Goal: Transaction & Acquisition: Purchase product/service

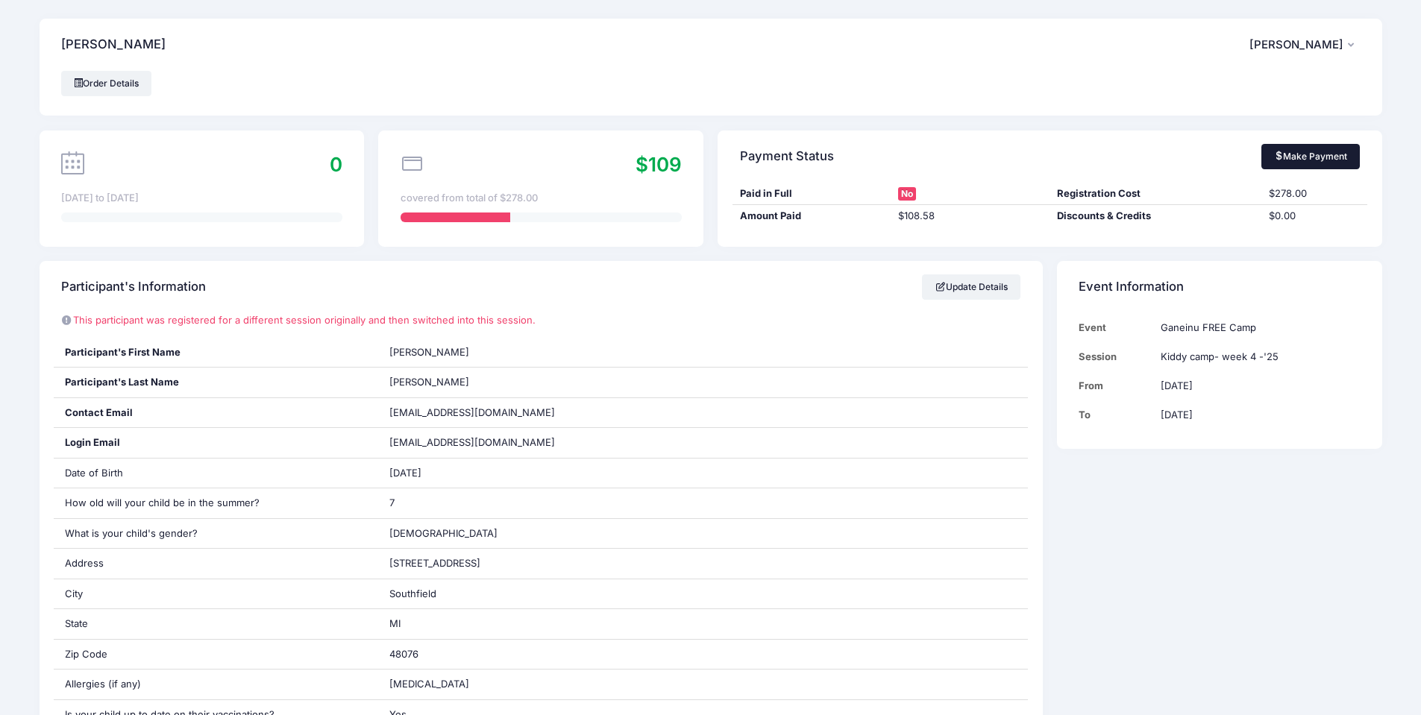
click at [1337, 154] on link "Make Payment" at bounding box center [1310, 156] width 99 height 25
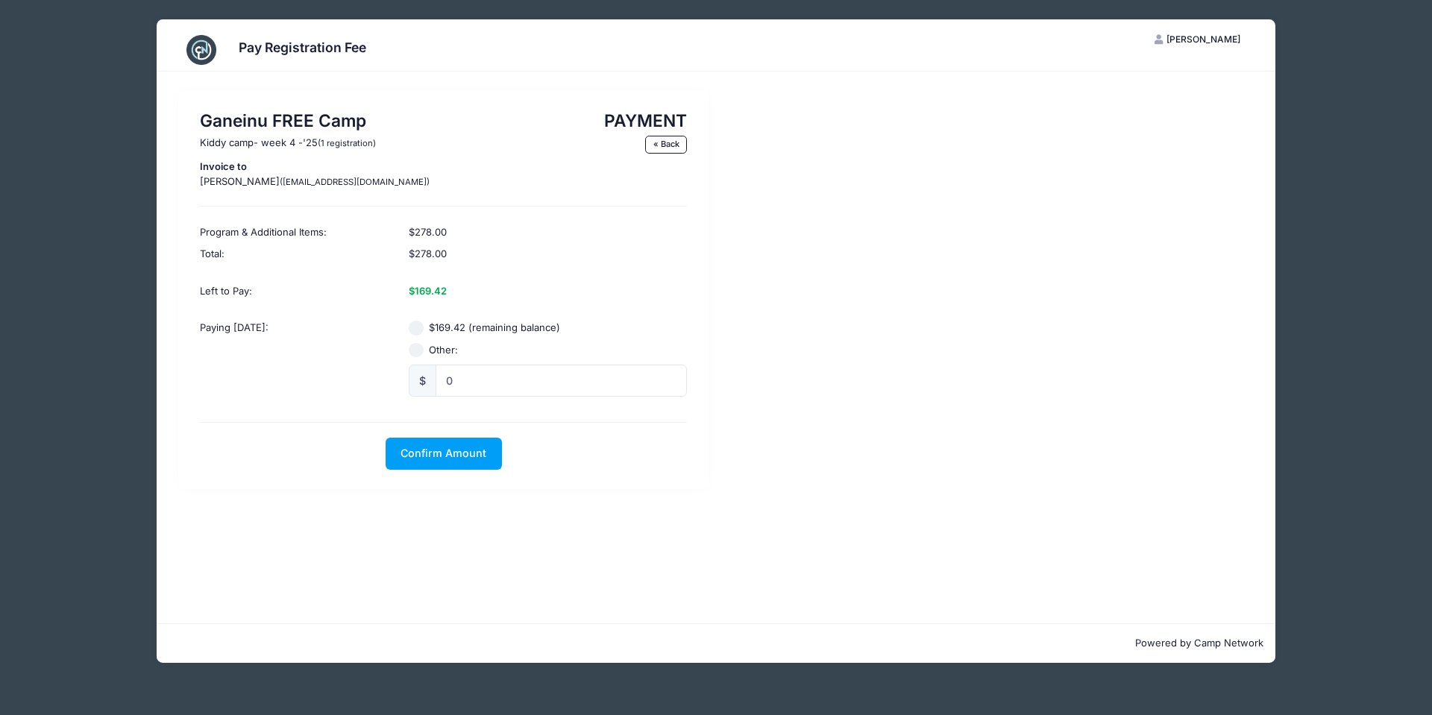
click at [421, 327] on input "$169.42 (remaining balance)" at bounding box center [416, 328] width 15 height 15
radio input "true"
click at [427, 454] on span "Confirm Amount" at bounding box center [444, 453] width 86 height 13
click at [434, 456] on button "Pay with Card" at bounding box center [443, 454] width 102 height 32
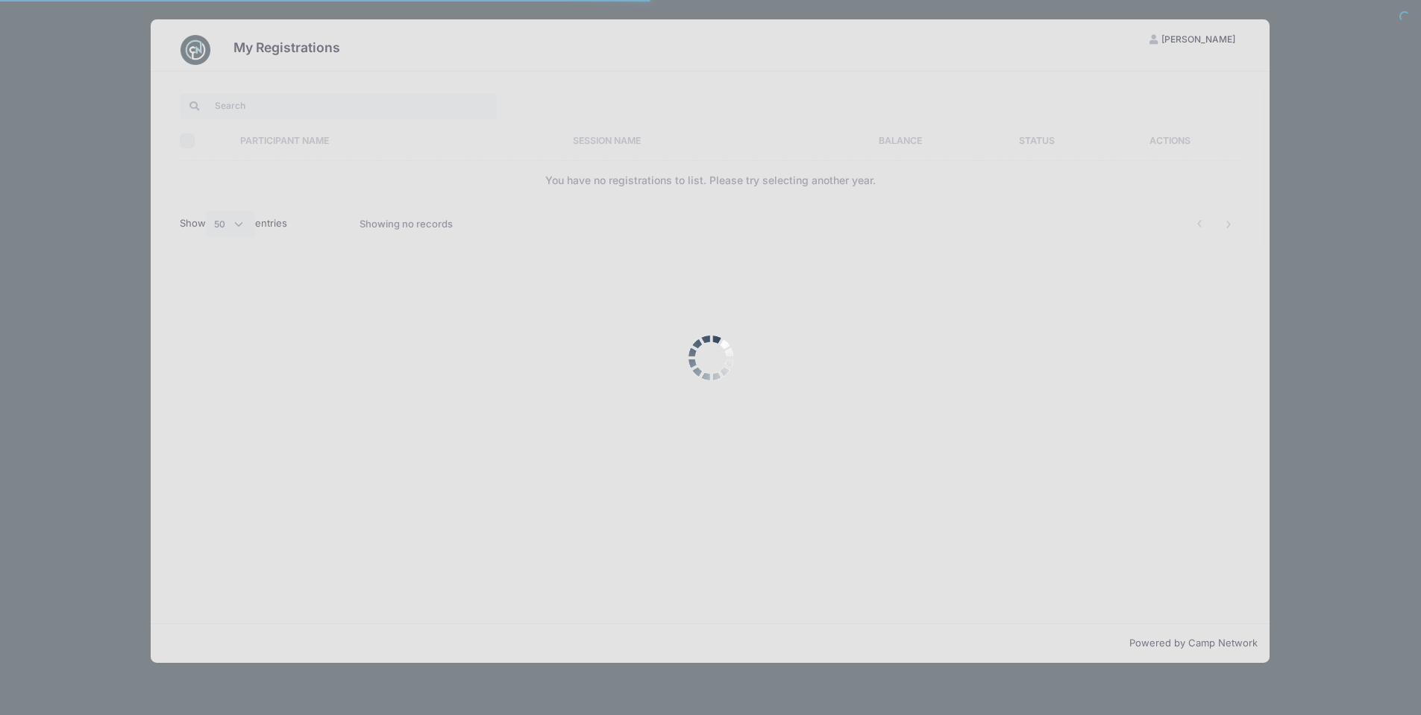
select select "50"
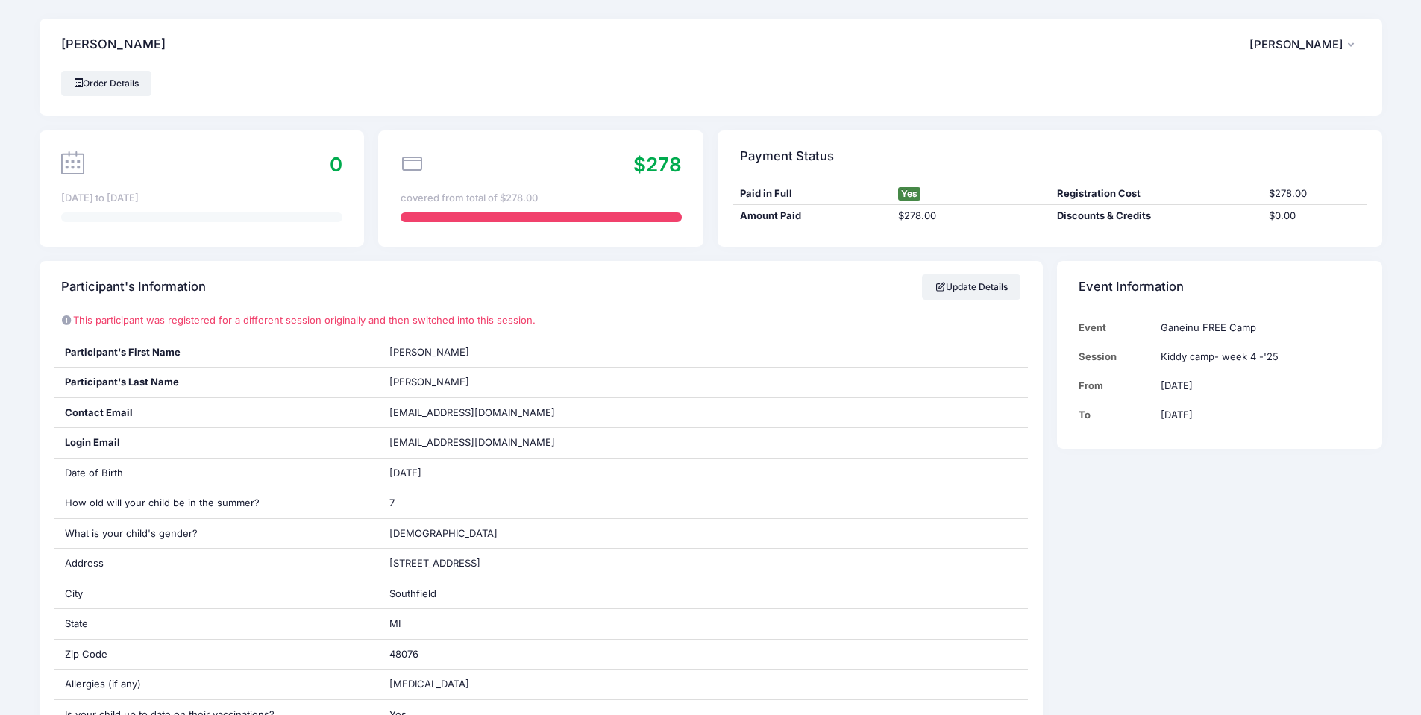
click at [442, 191] on div "covered from total of $278.00" at bounding box center [541, 198] width 281 height 15
click at [659, 175] on span "$278" at bounding box center [657, 164] width 48 height 23
click at [1331, 48] on span "[PERSON_NAME]" at bounding box center [1296, 44] width 94 height 13
click at [1247, 80] on link "My Account" at bounding box center [1267, 86] width 172 height 28
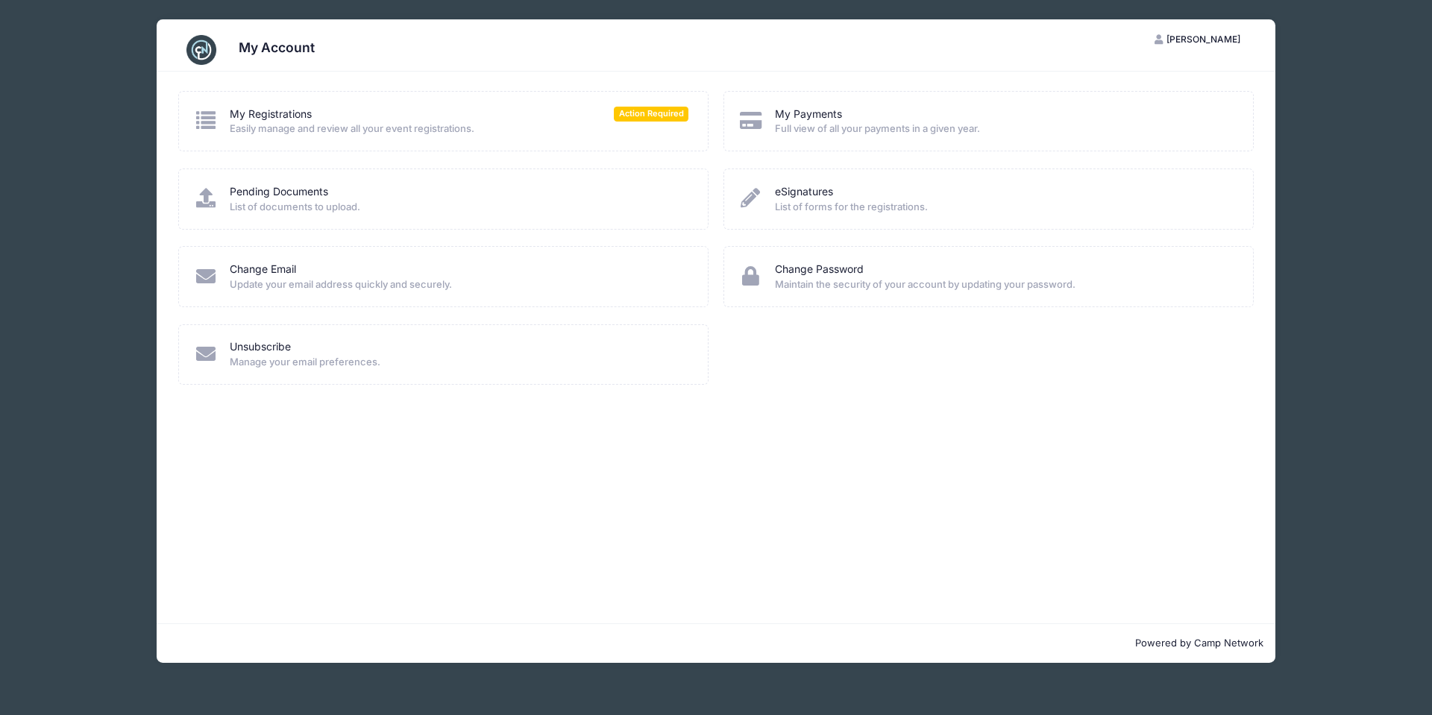
click at [816, 124] on span "Full view of all your payments in a given year." at bounding box center [1004, 129] width 459 height 15
click at [809, 107] on link "My Payments" at bounding box center [808, 115] width 67 height 16
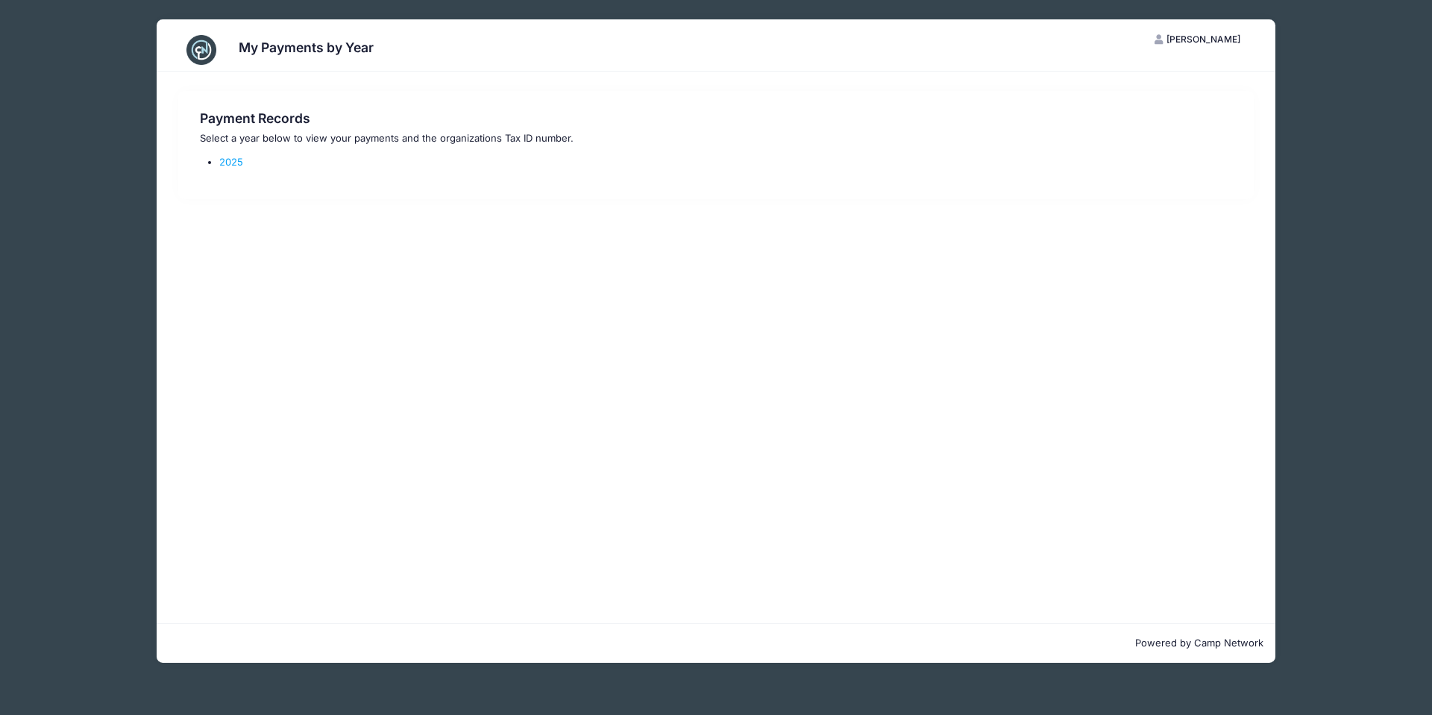
click at [39, 351] on div "My Payments by Year [PERSON_NAME] My Account Logout Payment Records Select a ye…" at bounding box center [715, 357] width 1387 height 715
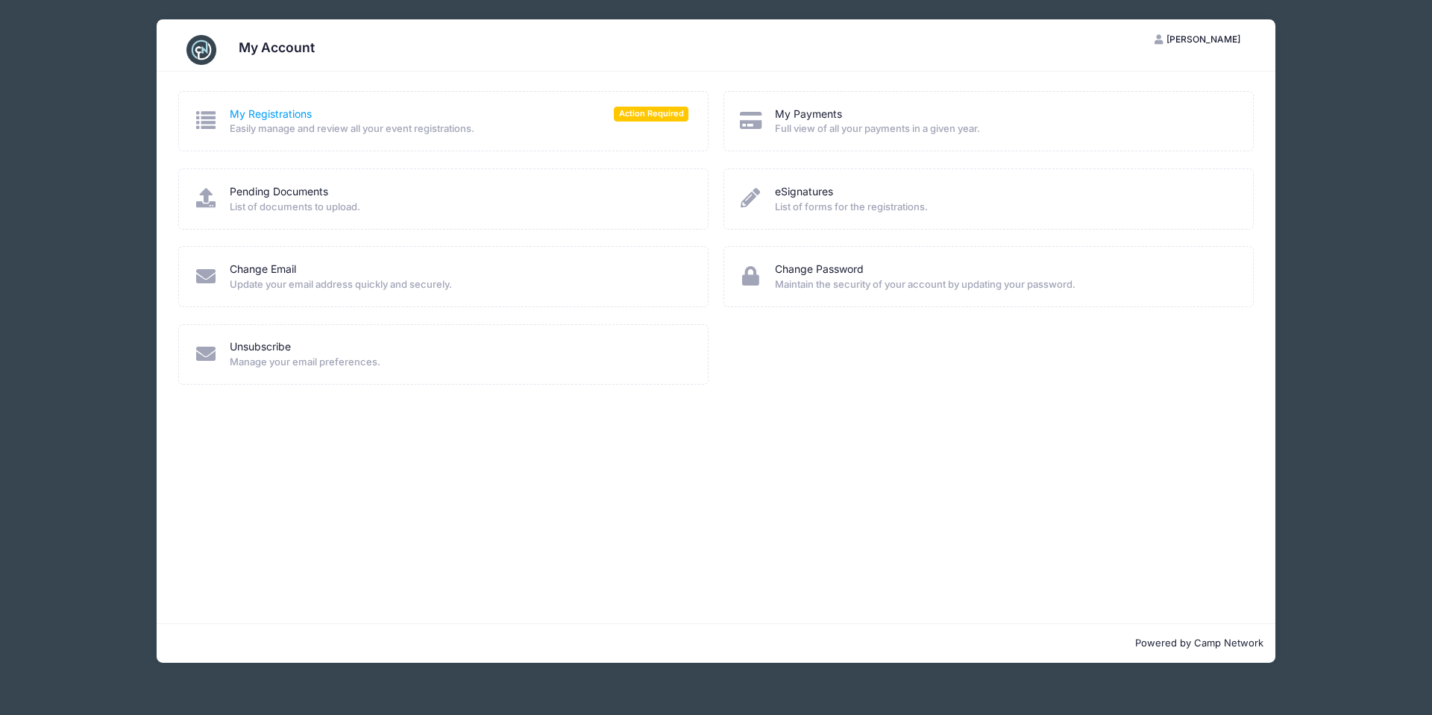
click at [248, 113] on link "My Registrations" at bounding box center [271, 115] width 82 height 16
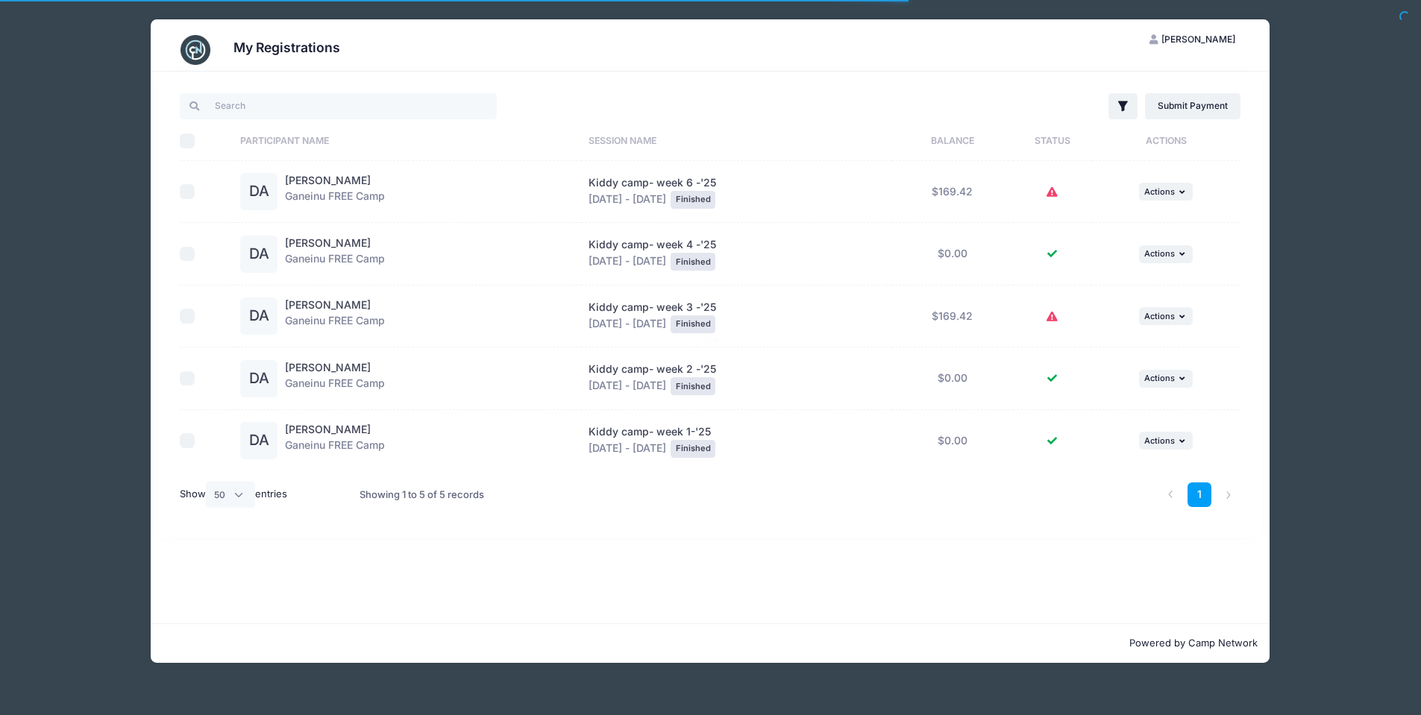
select select "50"
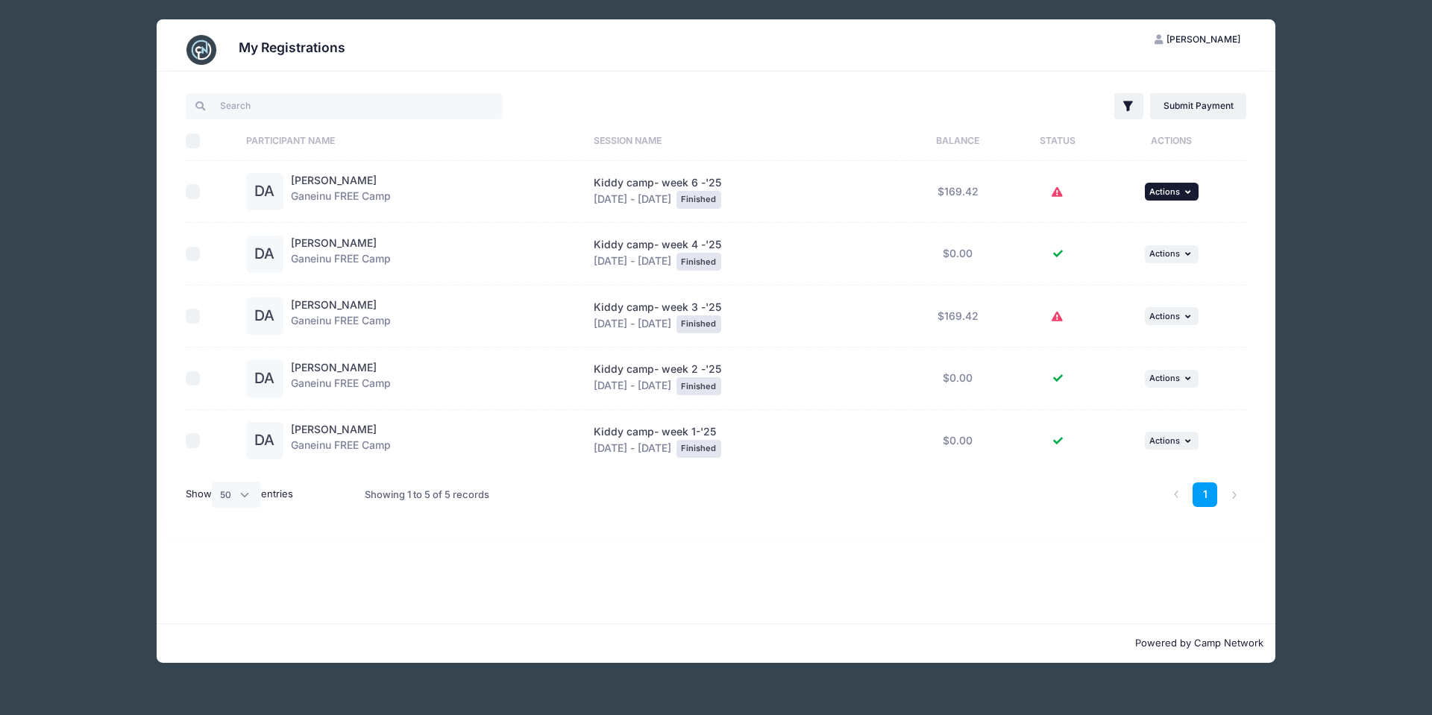
click at [1191, 192] on icon "button" at bounding box center [1189, 192] width 9 height 8
click at [1147, 258] on link "Submit Payment" at bounding box center [1128, 253] width 135 height 28
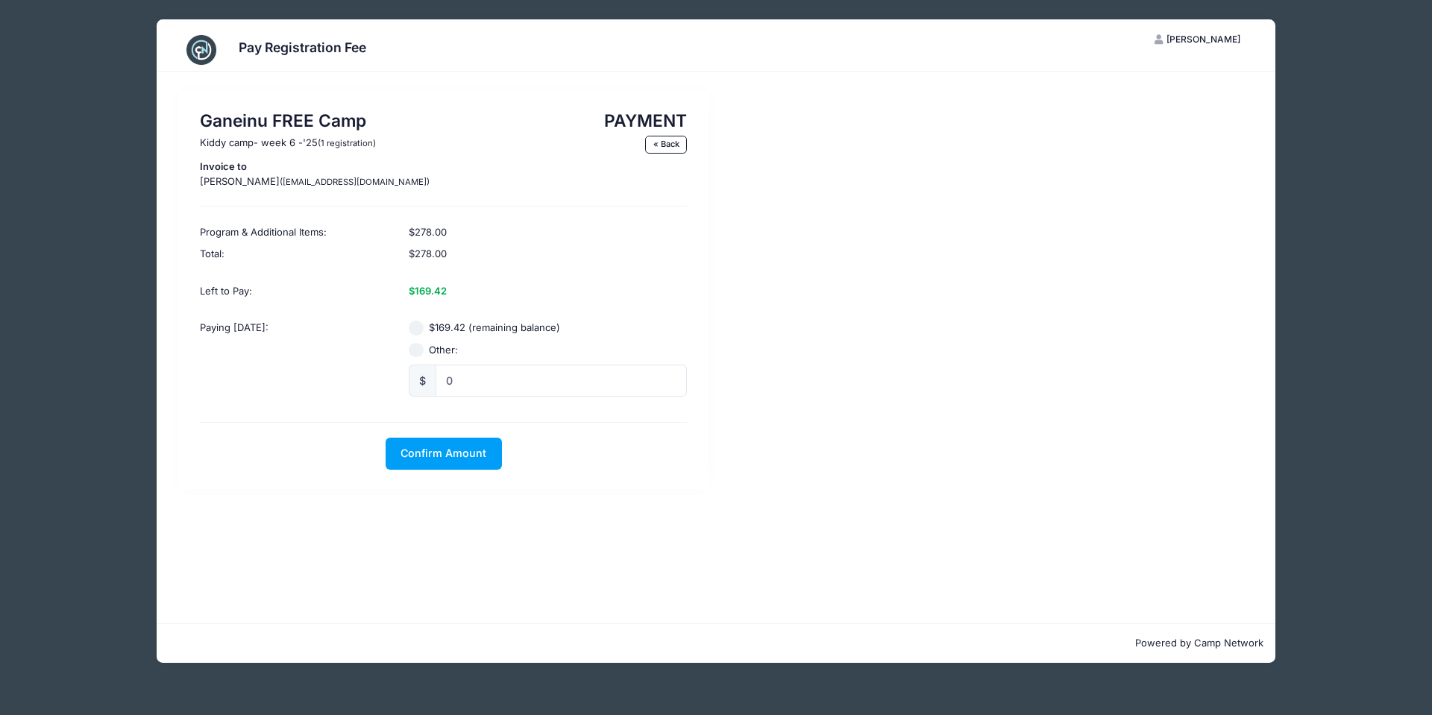
click at [421, 328] on input "$169.42 (remaining balance)" at bounding box center [416, 328] width 15 height 15
radio input "true"
click at [423, 459] on span "Confirm Amount" at bounding box center [444, 453] width 86 height 13
click at [423, 459] on button "Pay with Card" at bounding box center [443, 454] width 102 height 32
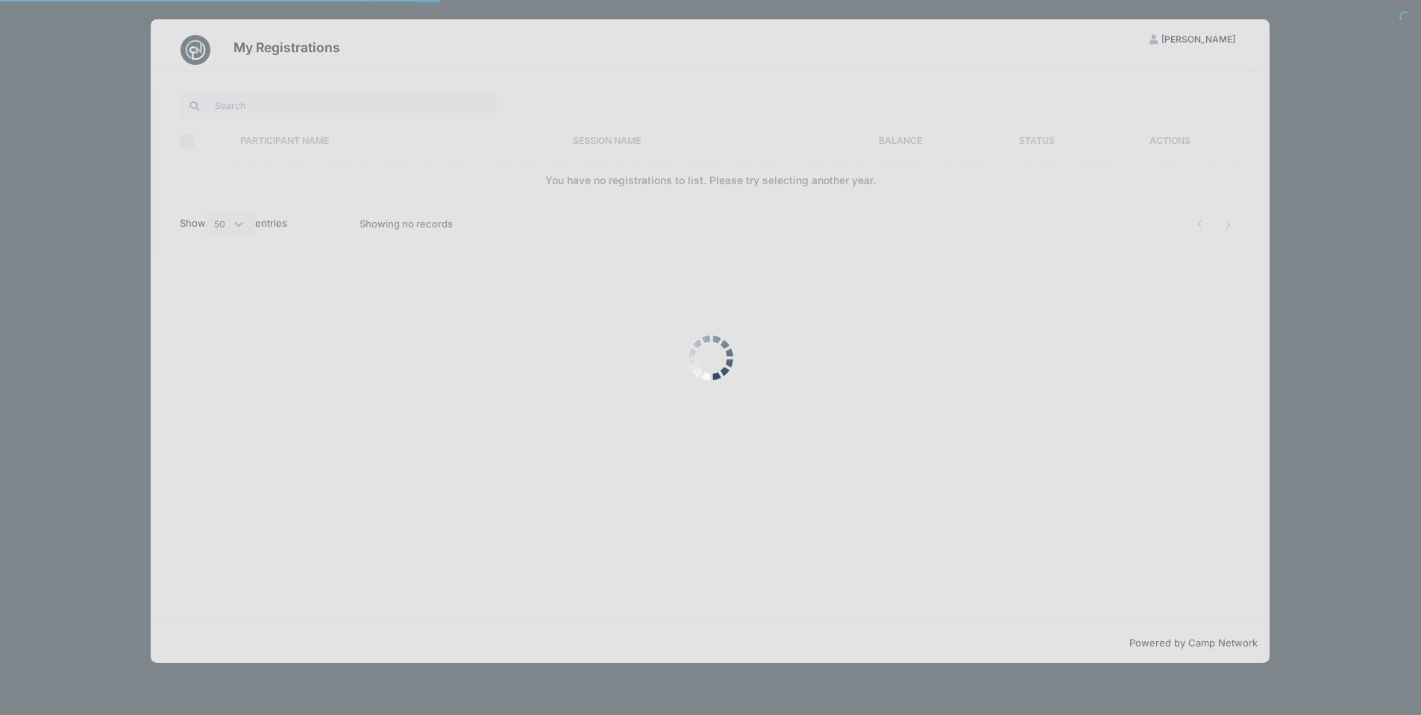
select select "50"
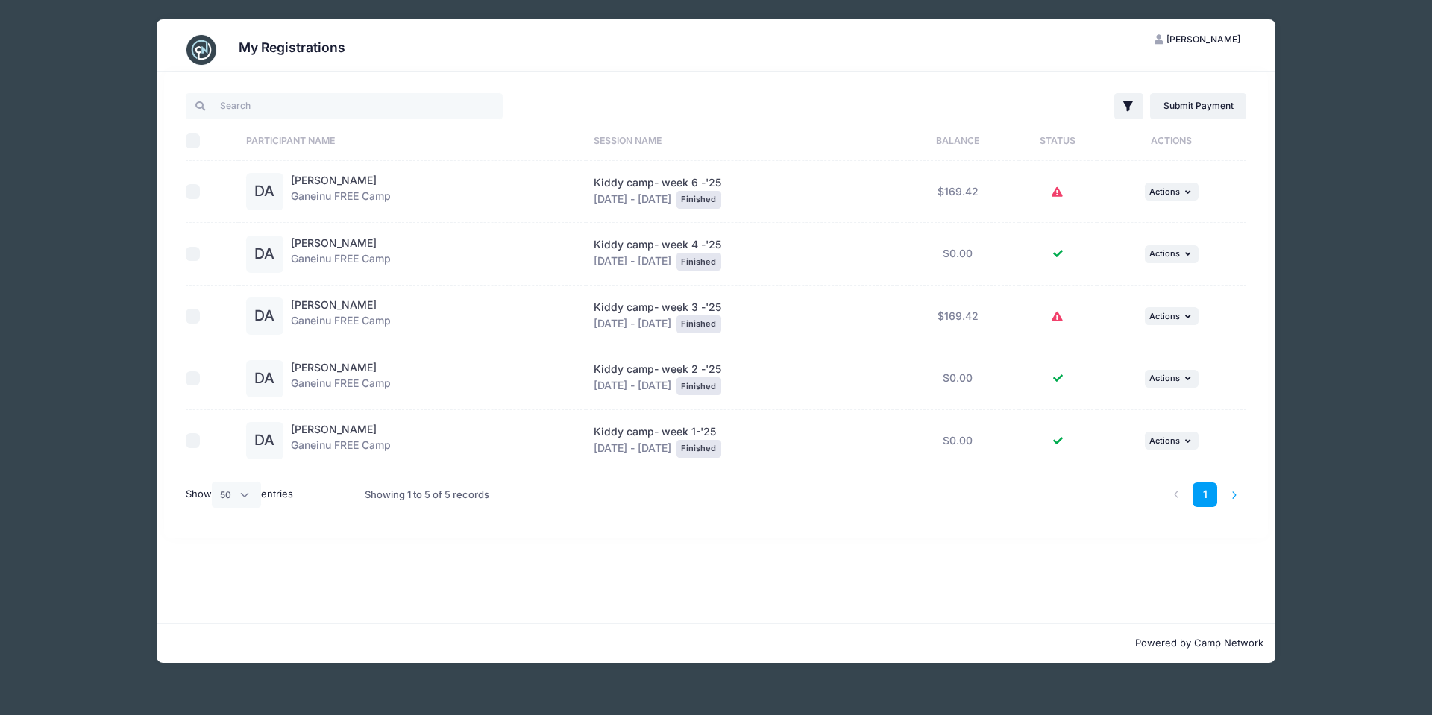
click at [1231, 500] on li at bounding box center [1234, 495] width 25 height 25
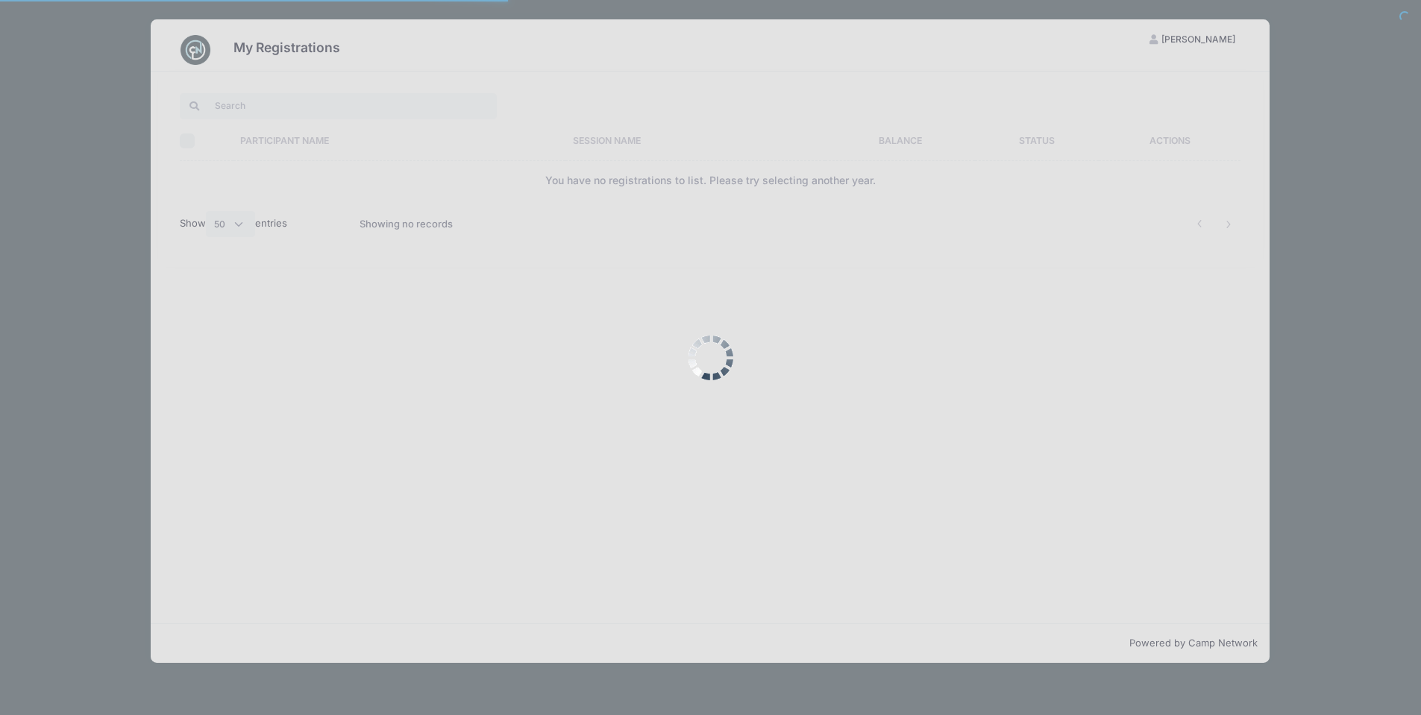
select select "50"
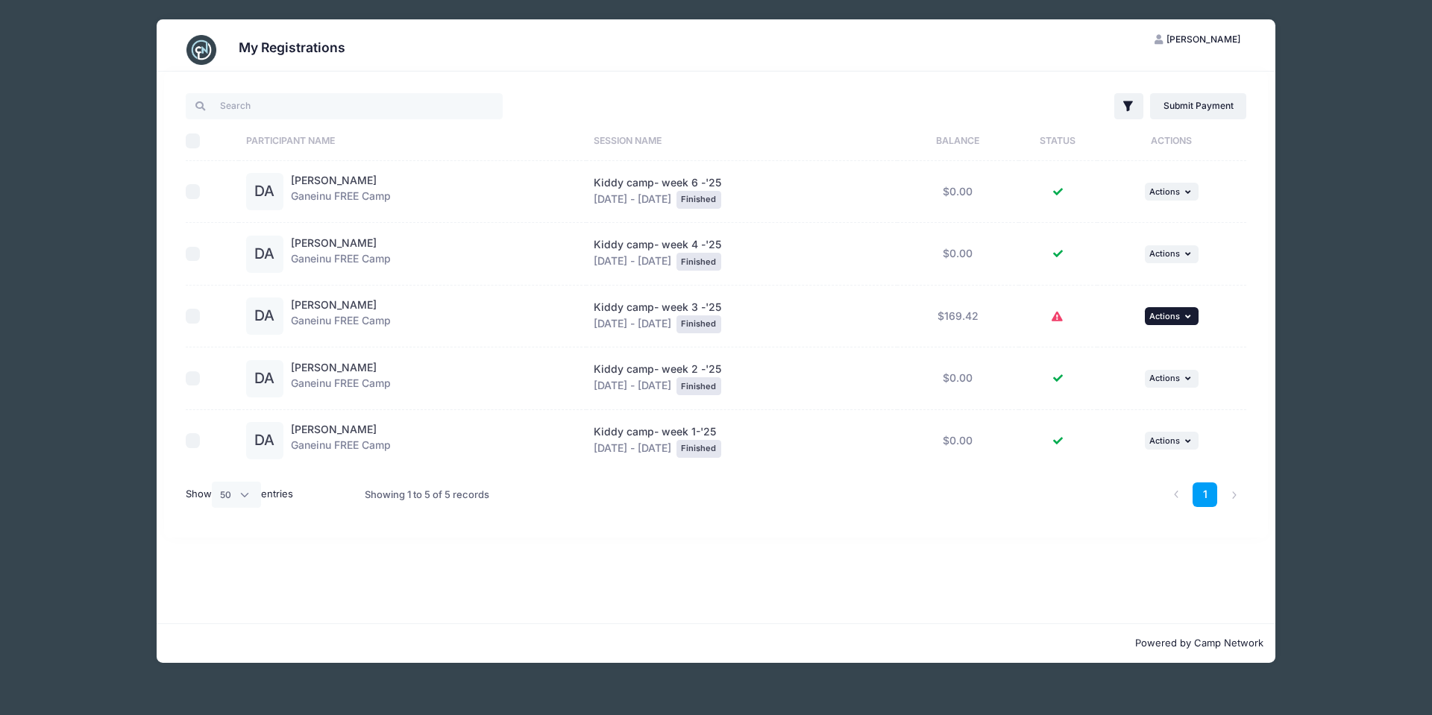
click at [1194, 318] on icon "button" at bounding box center [1189, 317] width 9 height 8
click at [1145, 383] on link "Submit Payment" at bounding box center [1128, 377] width 135 height 28
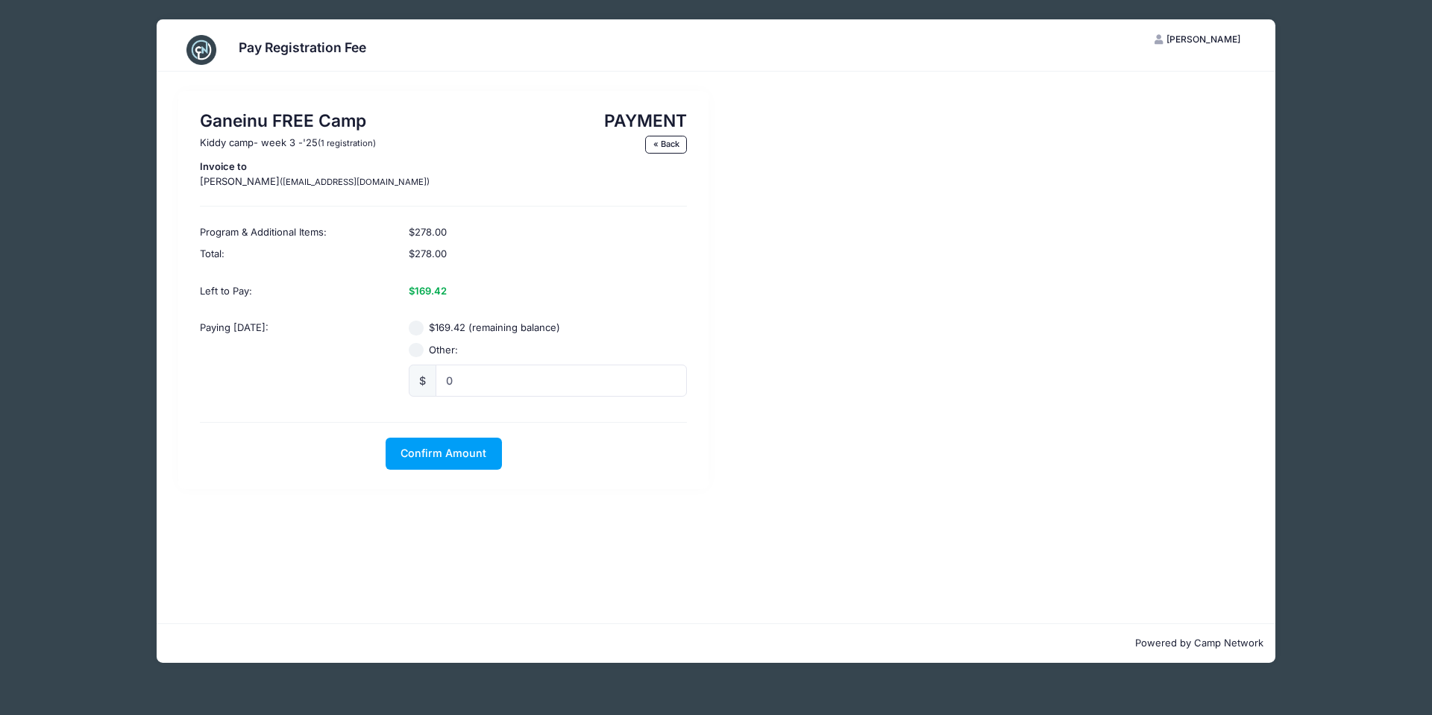
click at [418, 330] on input "$169.42 (remaining balance)" at bounding box center [416, 328] width 15 height 15
radio input "true"
click at [422, 457] on span "Confirm Amount" at bounding box center [444, 453] width 86 height 13
click at [435, 446] on button "Pay with Card" at bounding box center [443, 454] width 102 height 32
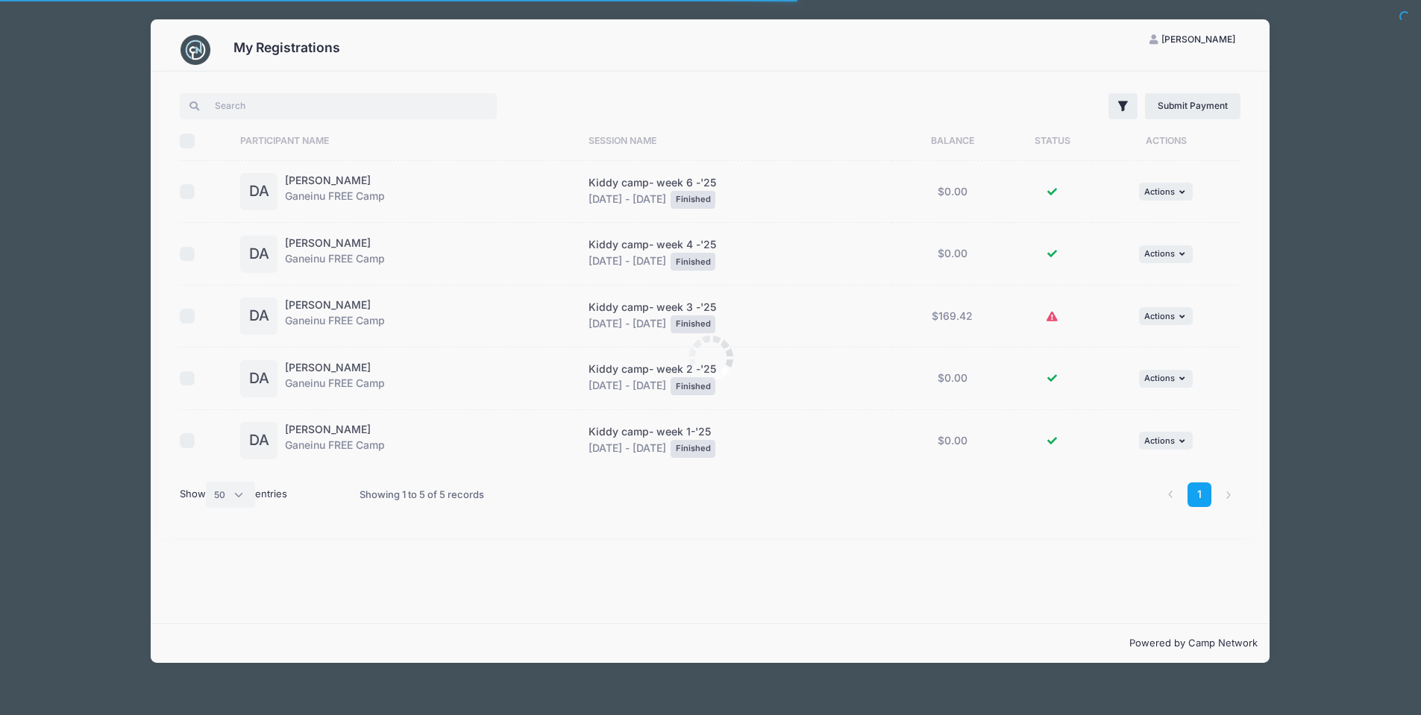
select select "50"
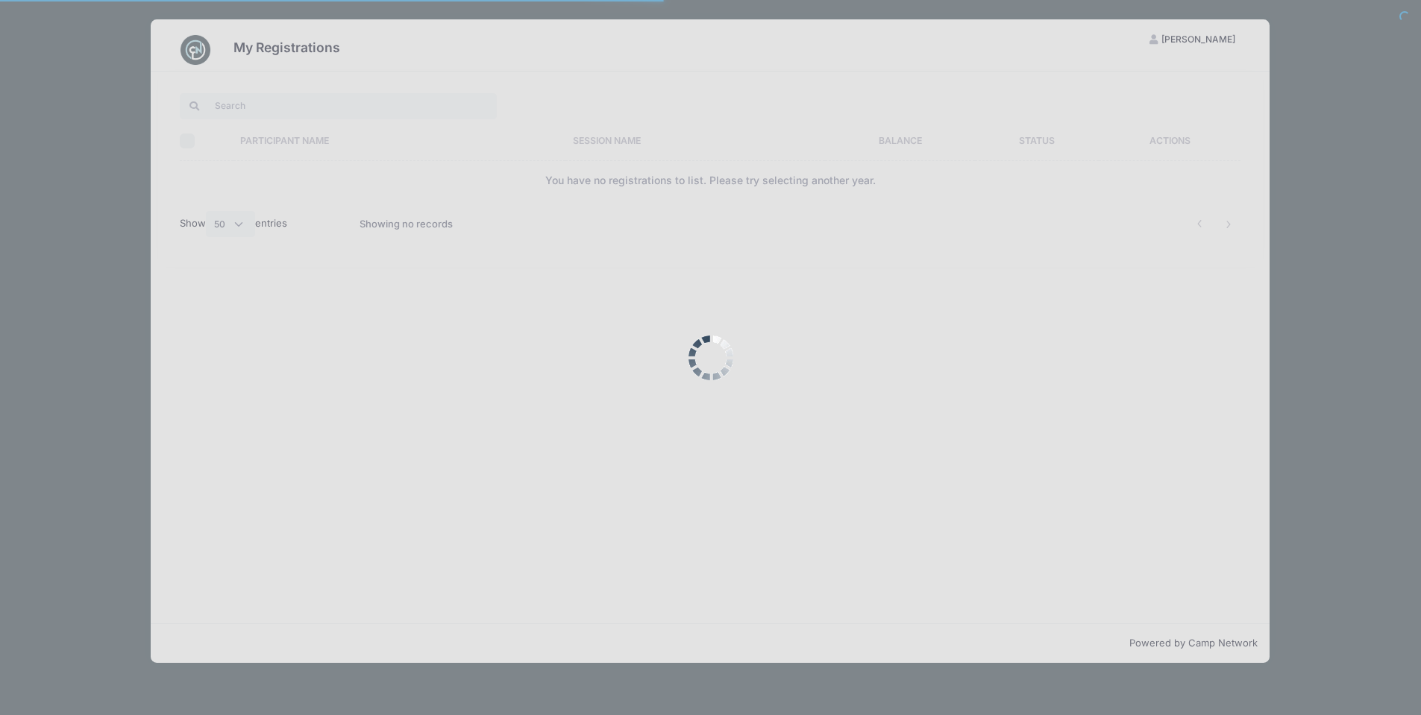
select select "50"
